Goal: Task Accomplishment & Management: Manage account settings

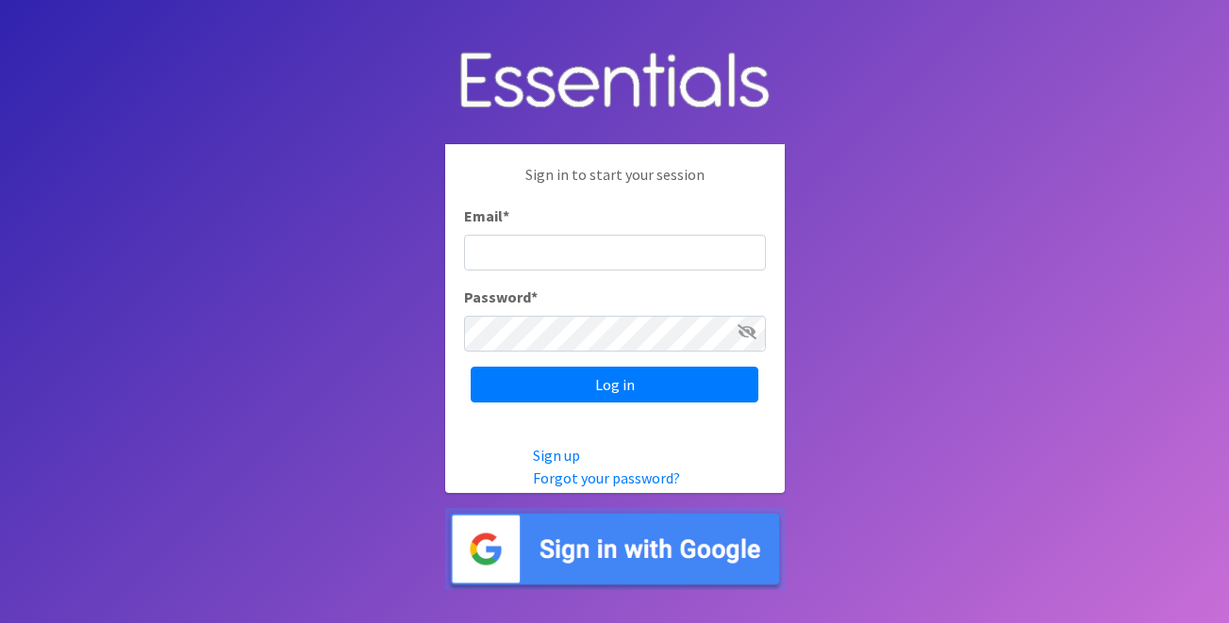
click at [581, 260] on input "Email *" at bounding box center [615, 253] width 302 height 36
click at [577, 254] on input "Email *" at bounding box center [615, 253] width 302 height 36
type input "[EMAIL_ADDRESS][DOMAIN_NAME]"
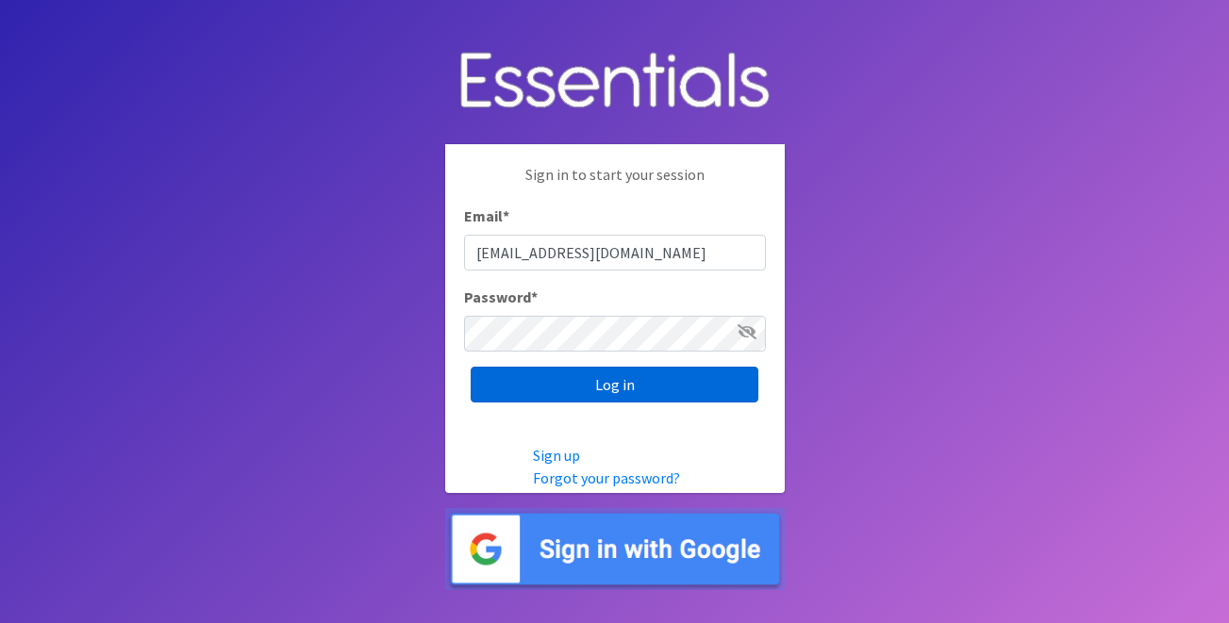
click at [637, 381] on input "Log in" at bounding box center [615, 385] width 288 height 36
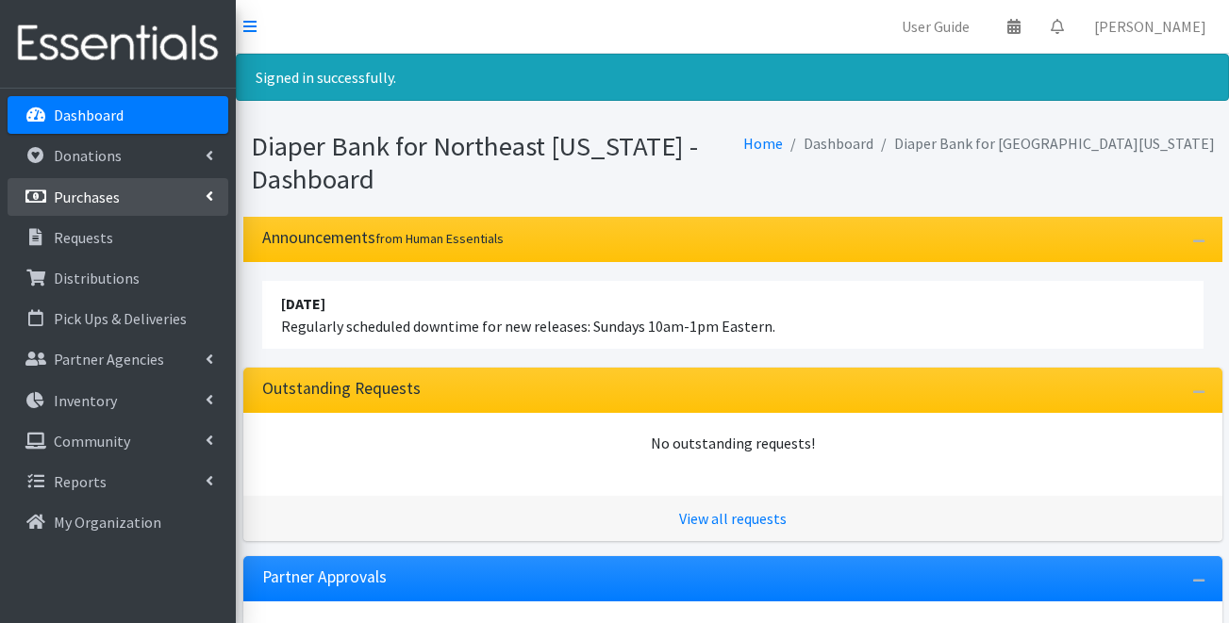
click at [114, 196] on p "Purchases" at bounding box center [87, 197] width 66 height 19
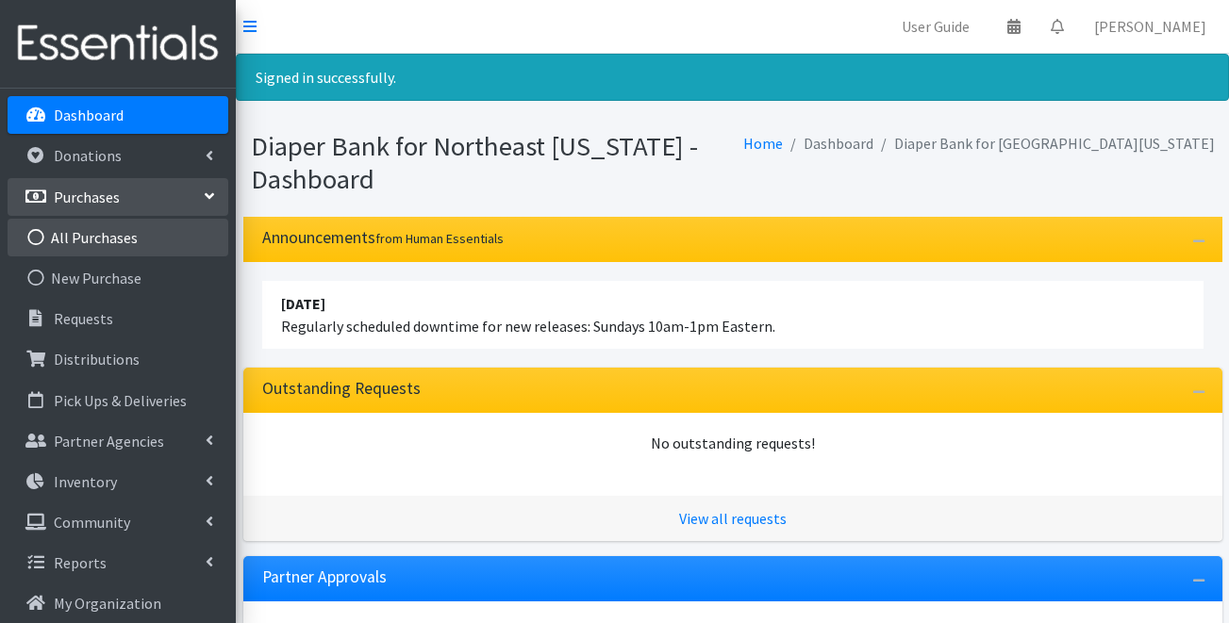
click at [119, 252] on link "All Purchases" at bounding box center [118, 238] width 221 height 38
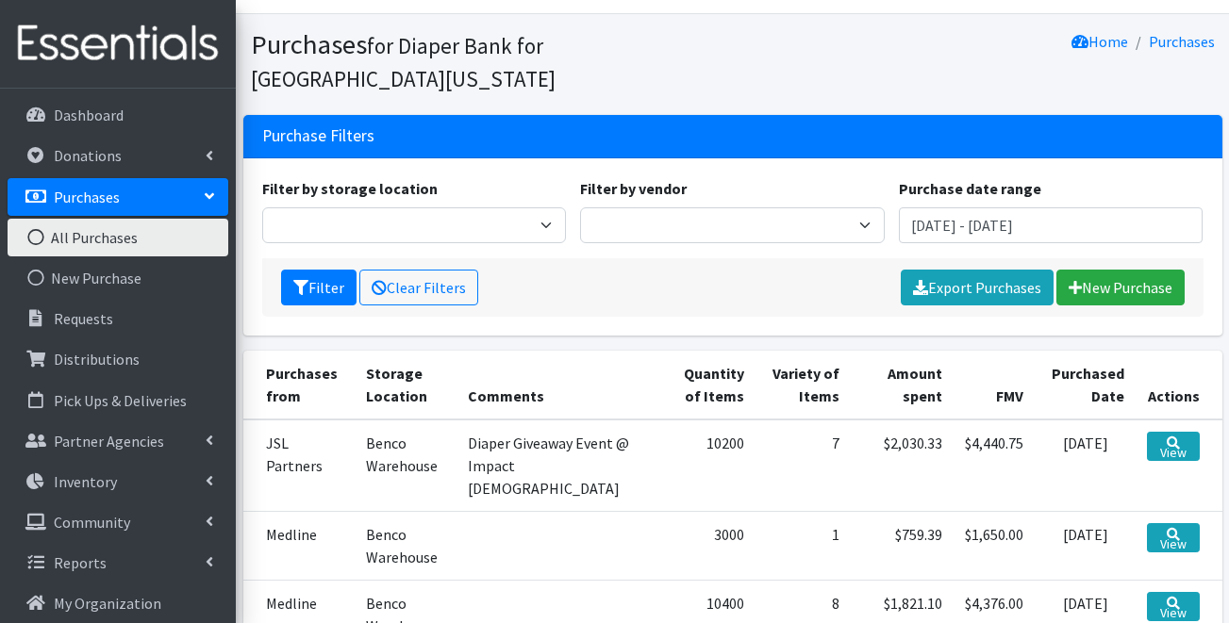
scroll to position [32, 0]
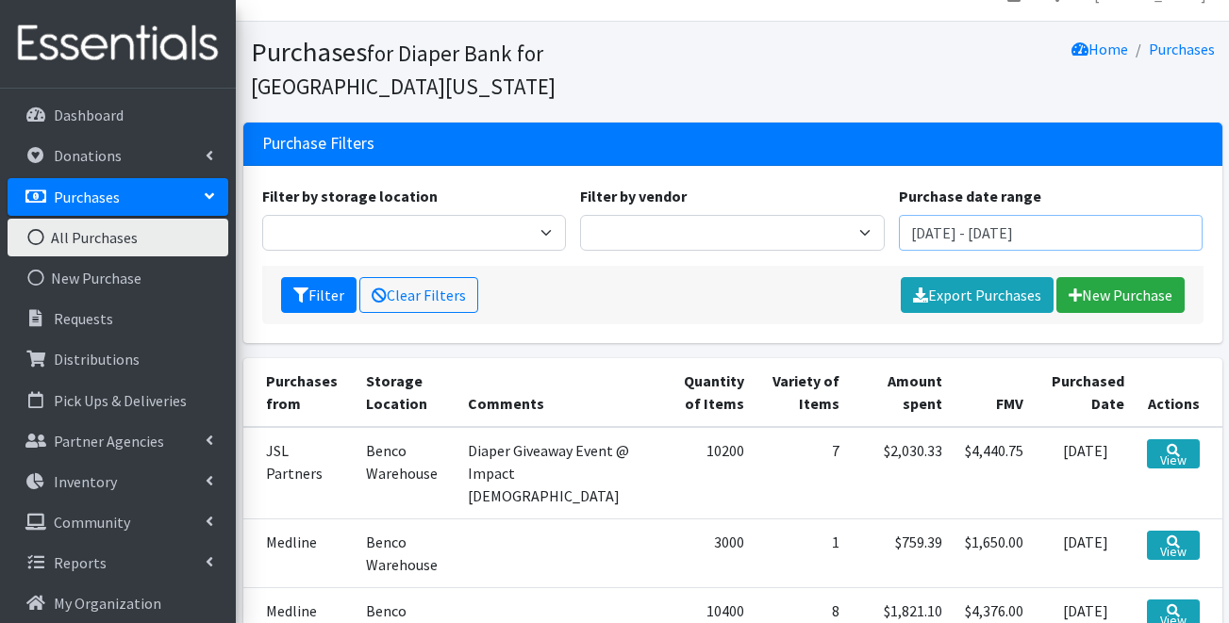
click at [976, 215] on input "[DATE] - [DATE]" at bounding box center [1051, 233] width 305 height 36
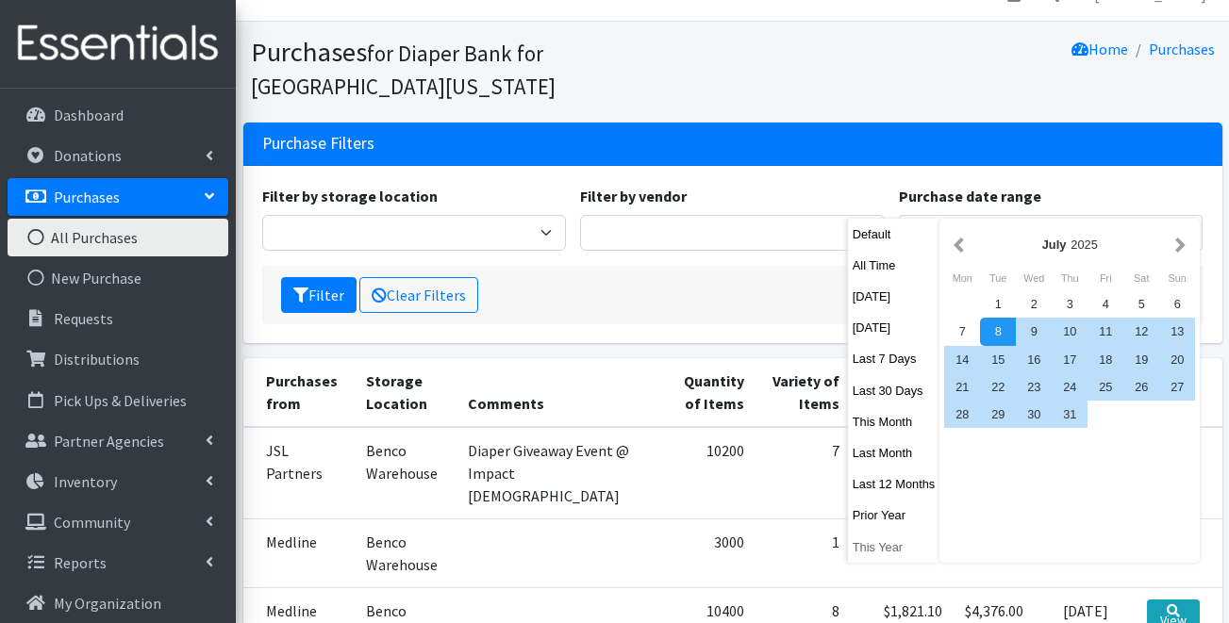
click at [886, 547] on button "This Year" at bounding box center [894, 547] width 92 height 27
type input "[DATE] - [DATE]"
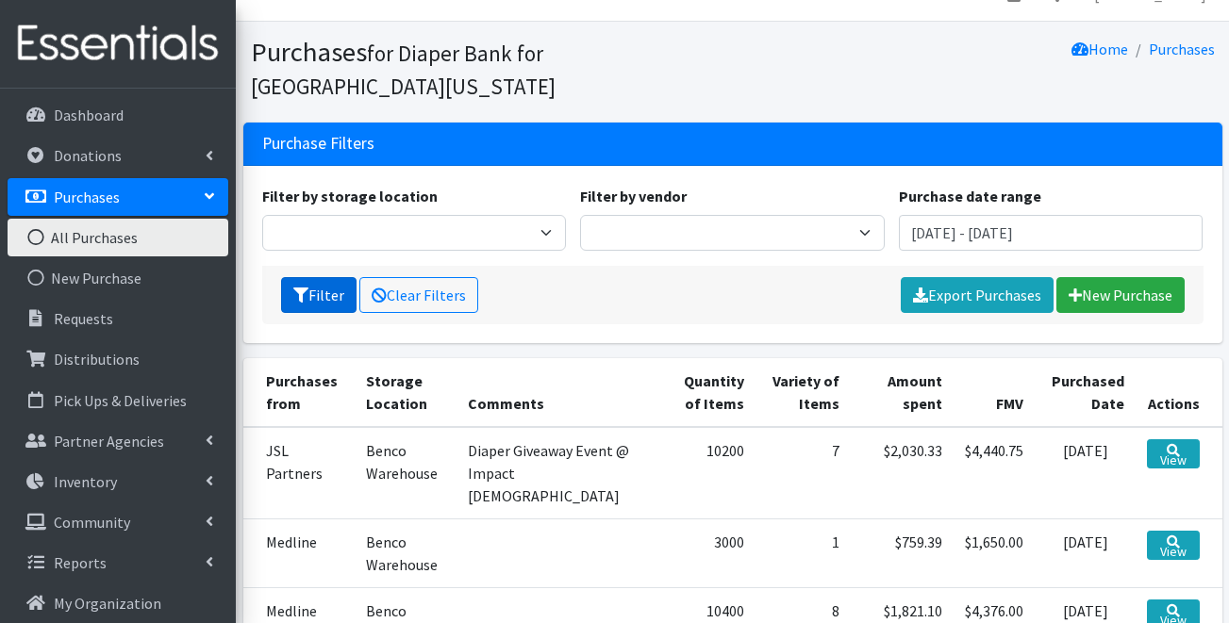
click at [320, 277] on button "Filter" at bounding box center [318, 295] width 75 height 36
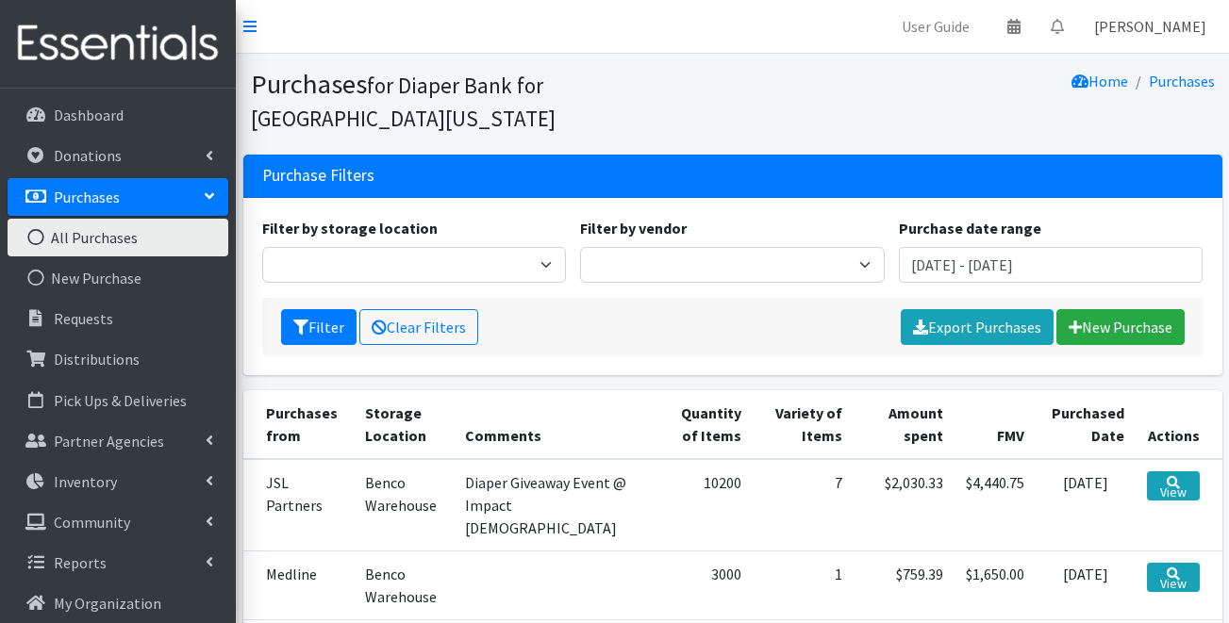
click at [1141, 30] on link "Crystal Parks" at bounding box center [1150, 27] width 142 height 38
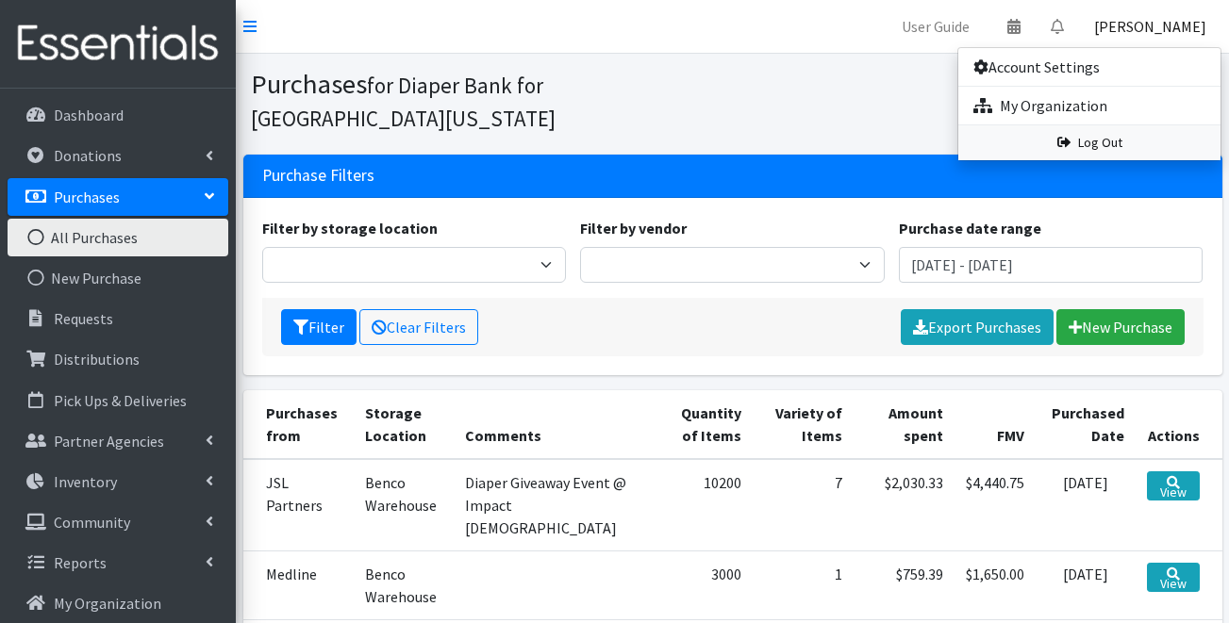
click at [1120, 133] on link "Log Out" at bounding box center [1089, 142] width 262 height 35
